Goal: Ask a question

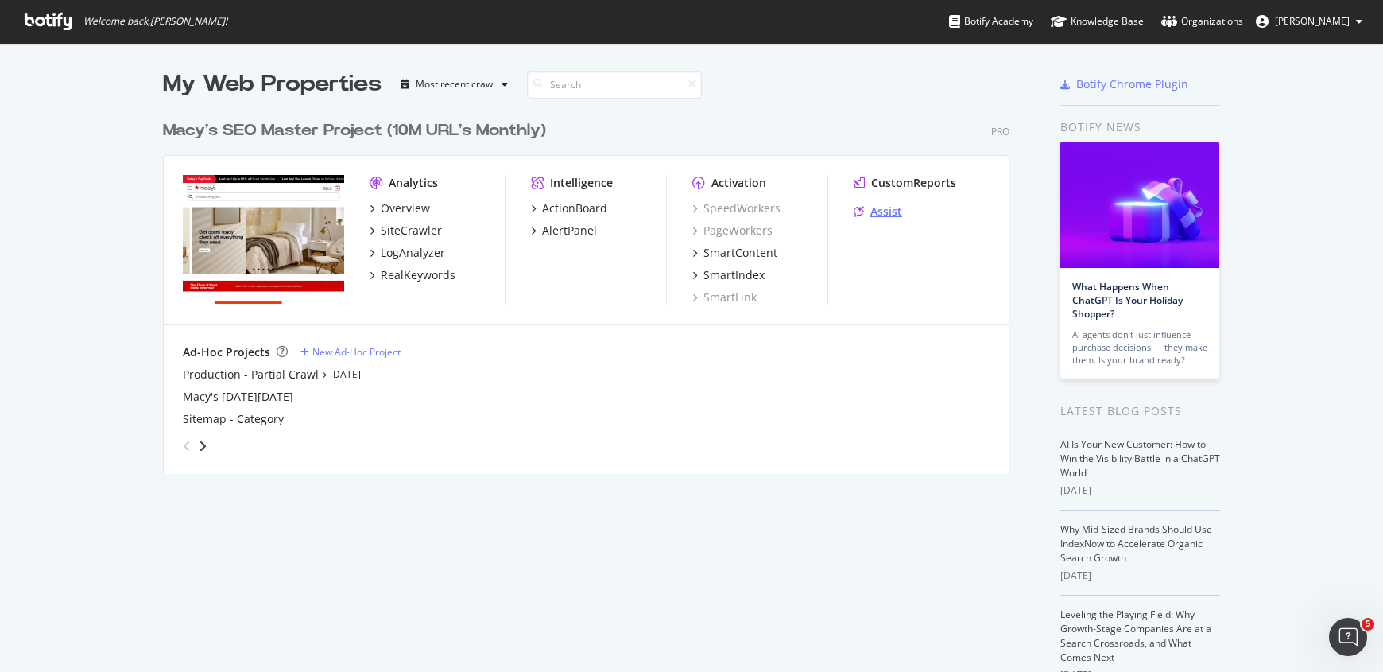
click at [882, 213] on div "Assist" at bounding box center [887, 212] width 32 height 16
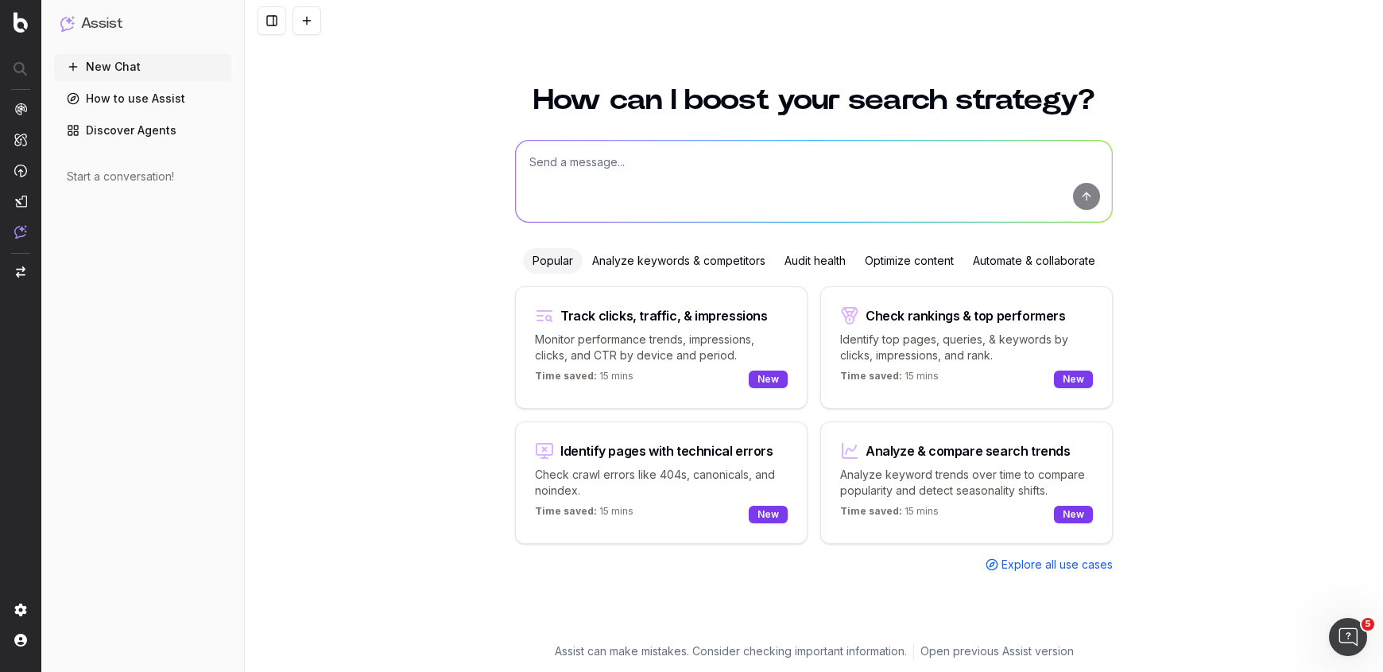
click at [720, 159] on textarea at bounding box center [814, 181] width 596 height 81
click at [718, 184] on textarea at bounding box center [814, 181] width 596 height 81
type textarea "give me articles to write about mens skincare"
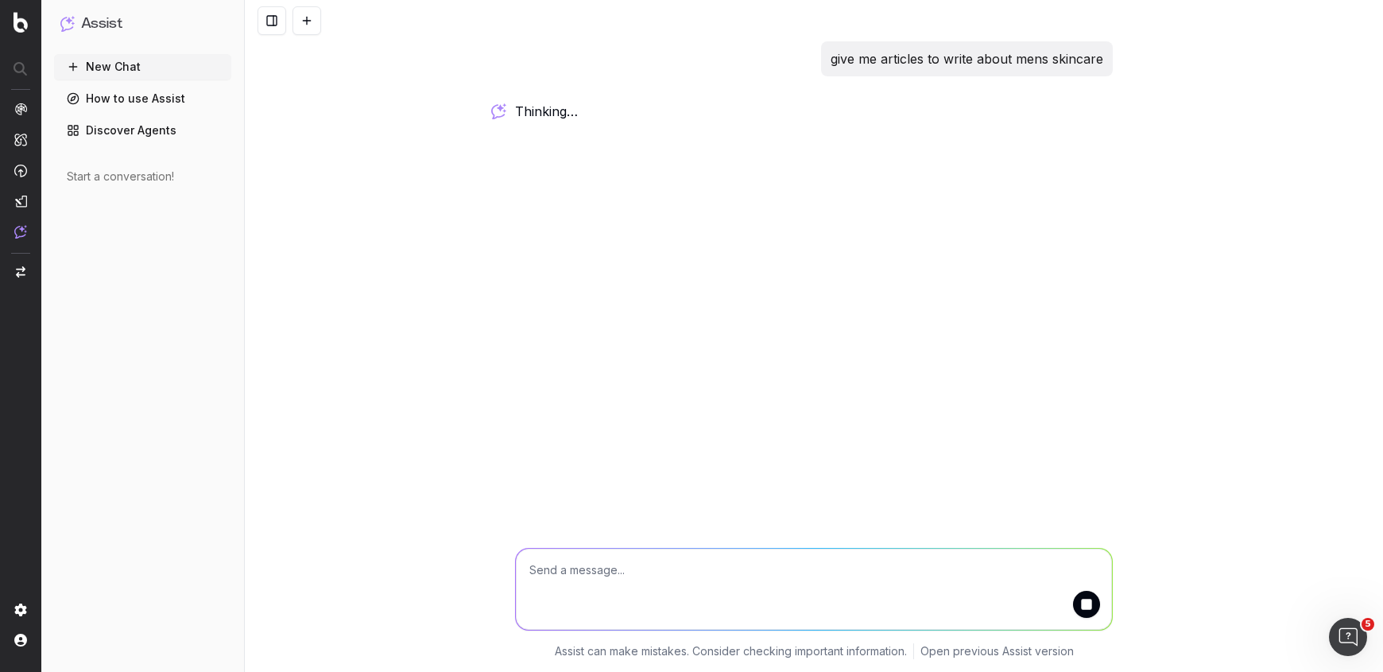
click at [102, 96] on link "How to use Assist" at bounding box center [142, 98] width 177 height 25
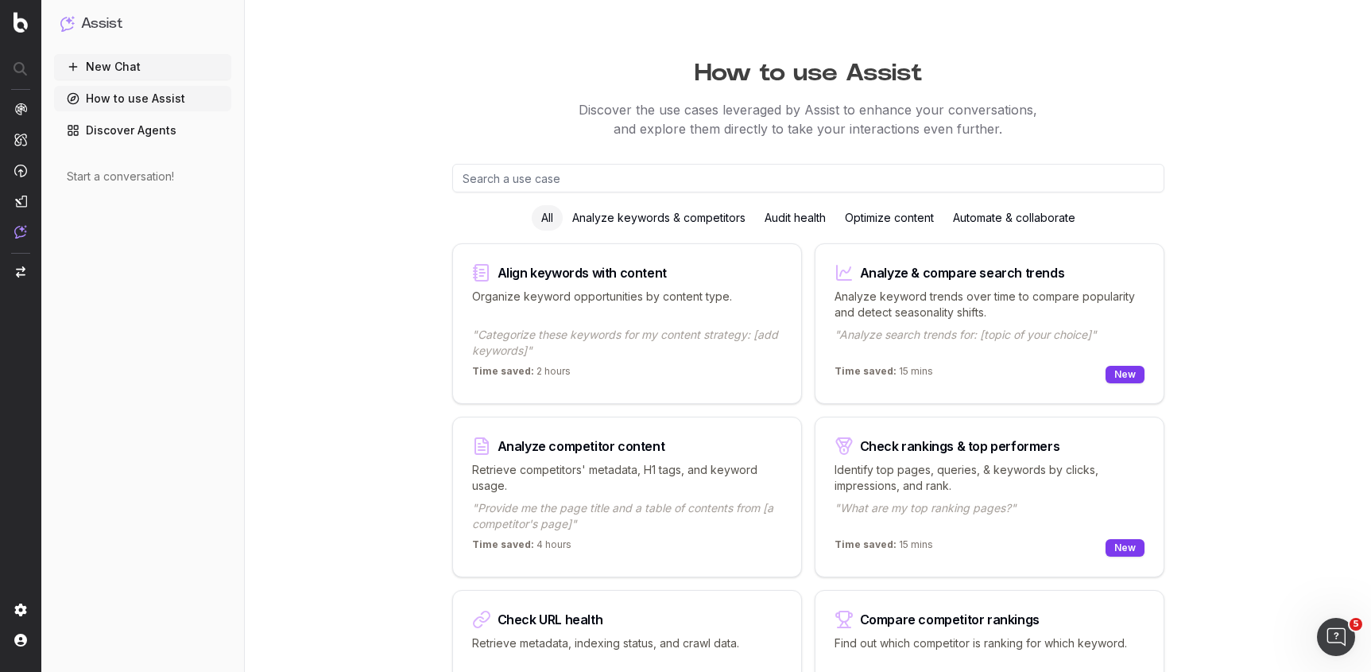
click at [134, 64] on button "New Chat" at bounding box center [142, 66] width 177 height 25
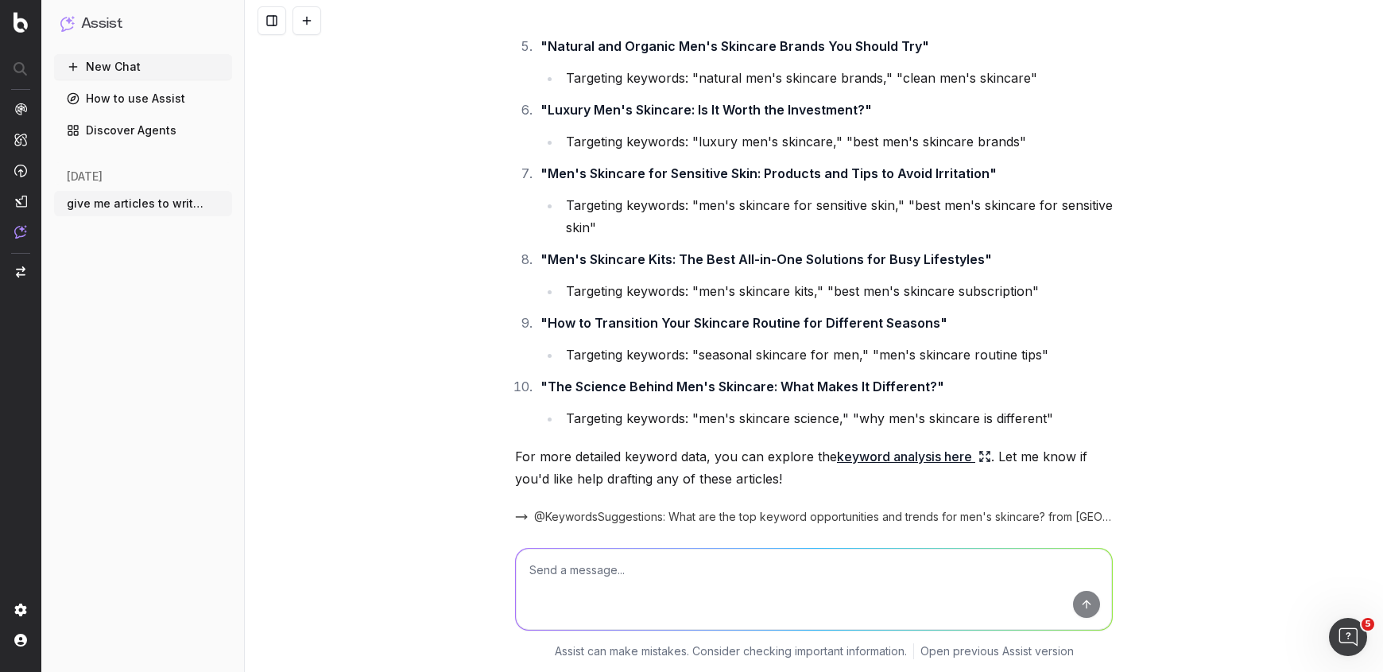
scroll to position [559, 0]
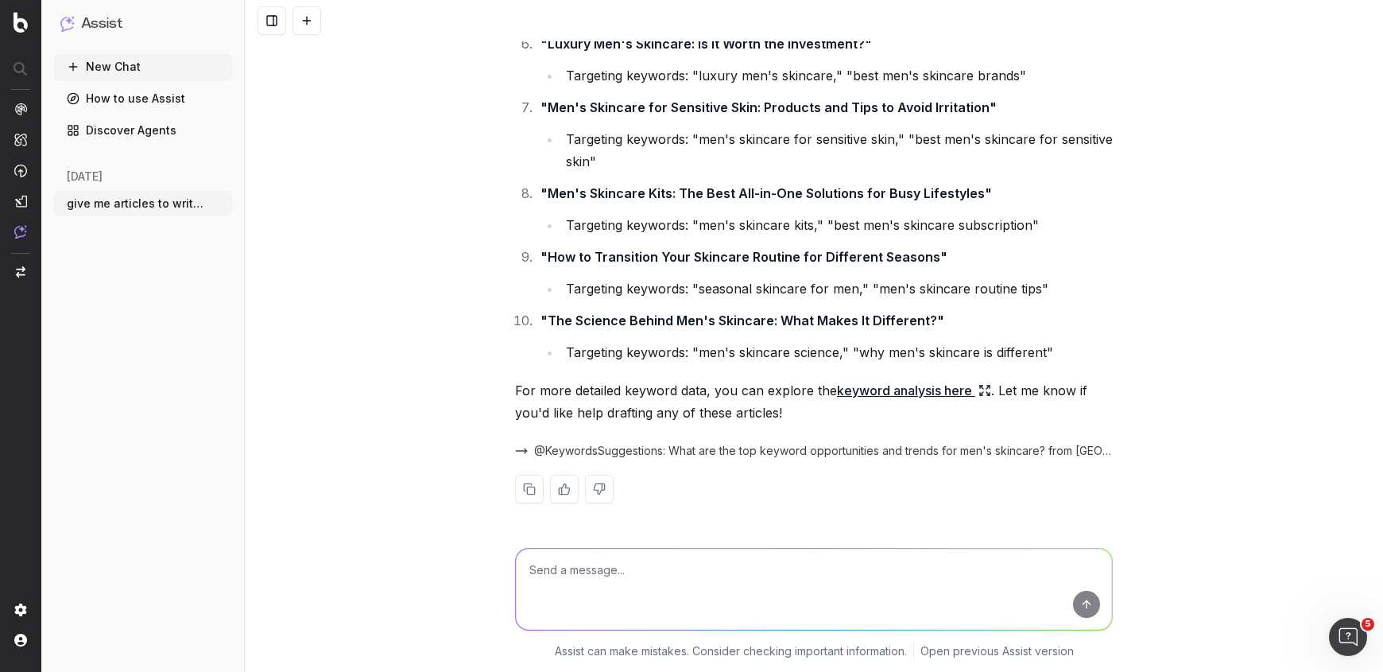
click at [797, 556] on textarea at bounding box center [814, 589] width 596 height 81
type textarea "whats the keyword search volume for each of these target keywords?"
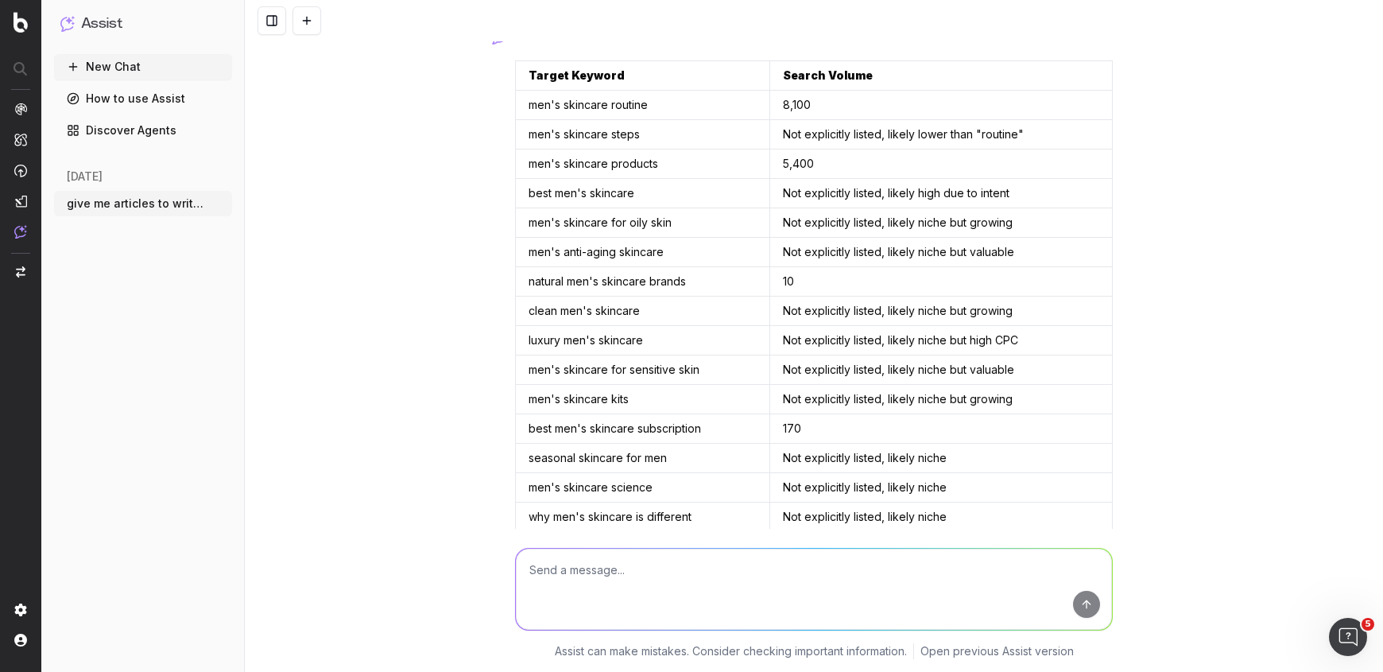
scroll to position [1131, 0]
